Goal: Find specific page/section: Find specific page/section

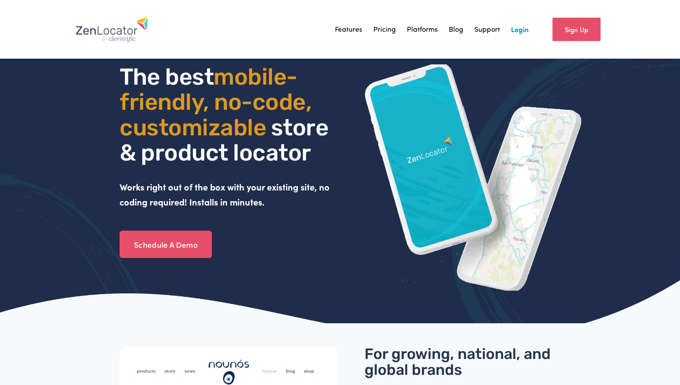
click at [522, 28] on link "Login" at bounding box center [520, 28] width 18 height 13
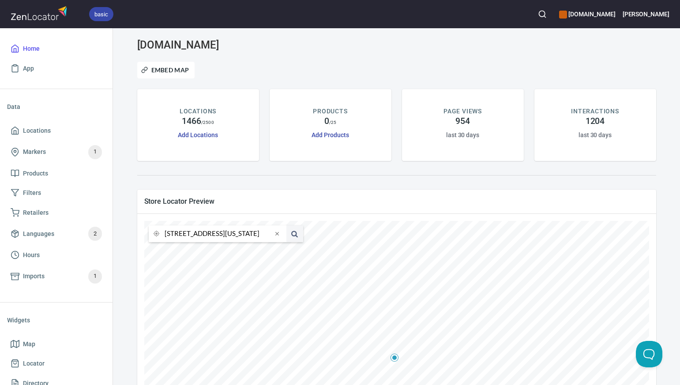
scroll to position [0, 61]
drag, startPoint x: 165, startPoint y: 236, endPoint x: 284, endPoint y: 242, distance: 119.2
click at [284, 242] on div "4347 South Capistrano Drive, Dallas, Texas, United States" at bounding box center [226, 233] width 154 height 17
click at [269, 251] on li "76234, Texas, United States" at bounding box center [218, 251] width 138 height 16
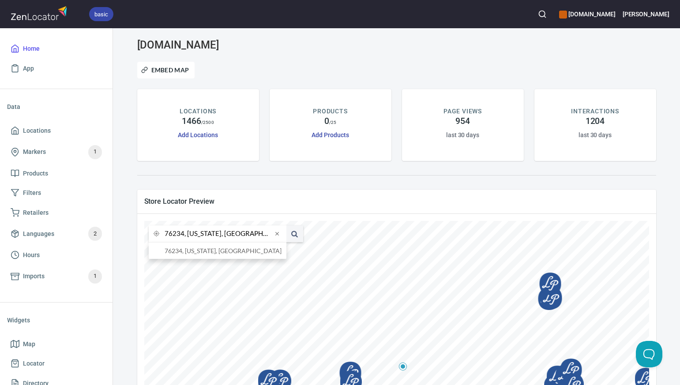
click at [183, 236] on input "76234, Texas, United States" at bounding box center [219, 233] width 108 height 17
click at [187, 251] on li "77084, Houston, Texas, United States" at bounding box center [218, 251] width 138 height 16
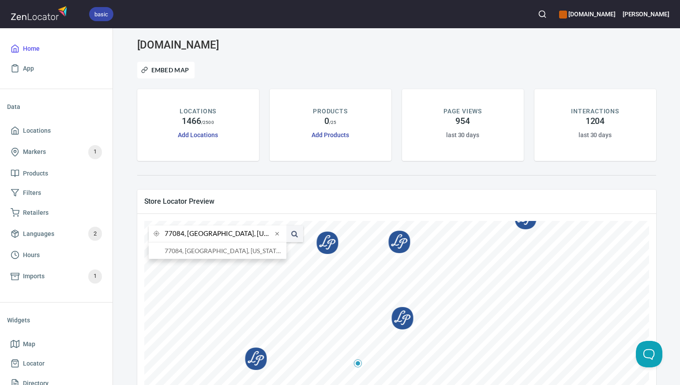
click at [183, 236] on input "77084, Houston, Texas, United States" at bounding box center [219, 233] width 108 height 17
click at [186, 252] on li "77019, Houston, Texas, United States" at bounding box center [218, 251] width 138 height 16
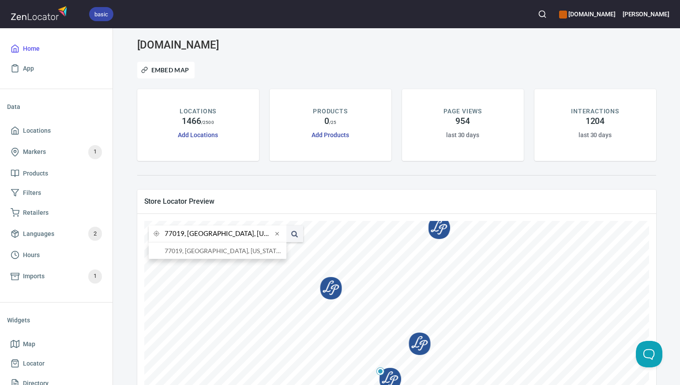
click at [183, 235] on input "77019, Houston, Texas, United States" at bounding box center [219, 233] width 108 height 17
click at [188, 255] on li "74127, Tulsa, Oklahoma, United States" at bounding box center [218, 251] width 138 height 16
click at [183, 236] on input "74127, Tulsa, Oklahoma, United States" at bounding box center [219, 233] width 108 height 17
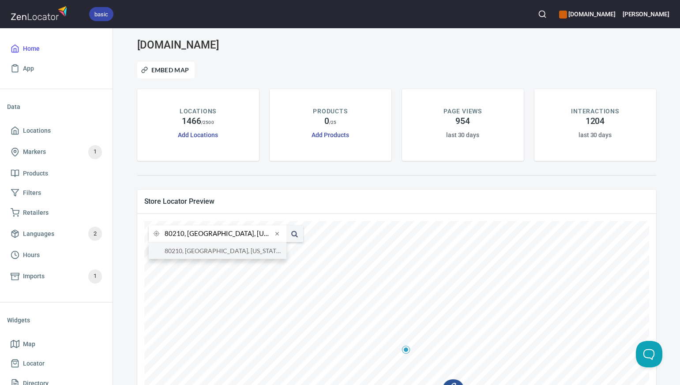
click at [185, 251] on li "80210, Denver, Colorado, United States" at bounding box center [218, 251] width 138 height 16
type input "80210, Denver, Colorado, United States"
